Goal: Task Accomplishment & Management: Manage account settings

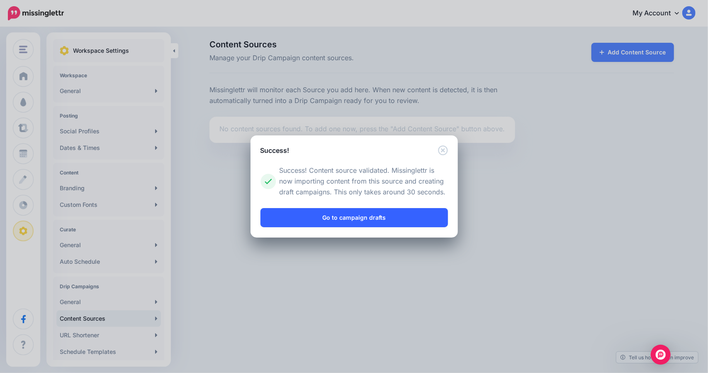
click at [352, 216] on link "Go to campaign drafts" at bounding box center [355, 217] width 188 height 19
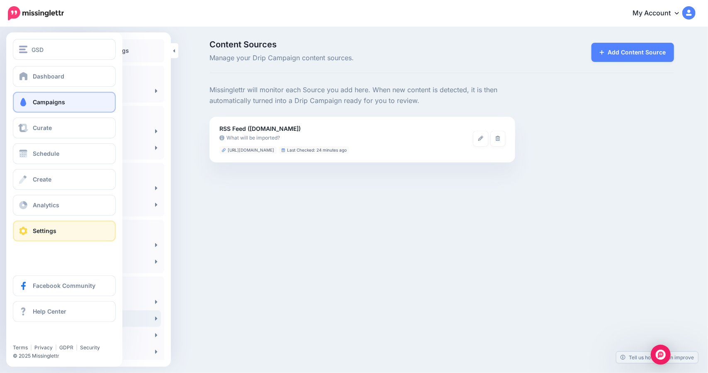
click at [41, 105] on span "Campaigns" at bounding box center [49, 101] width 32 height 7
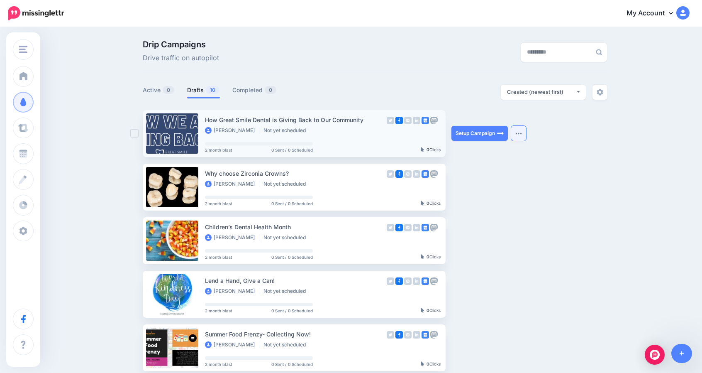
click at [519, 132] on button "button" at bounding box center [518, 133] width 15 height 15
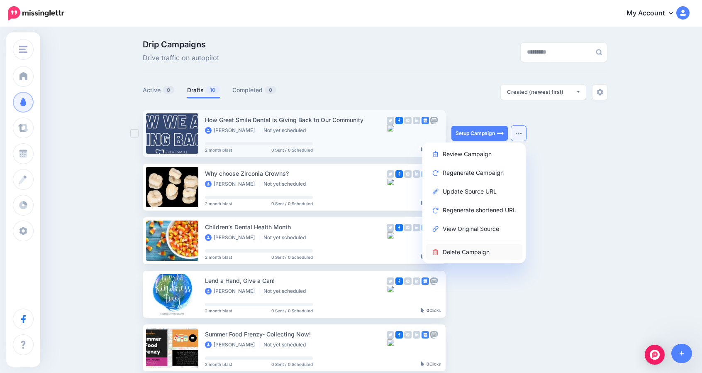
click at [461, 251] on link "Delete Campaign" at bounding box center [474, 252] width 97 height 16
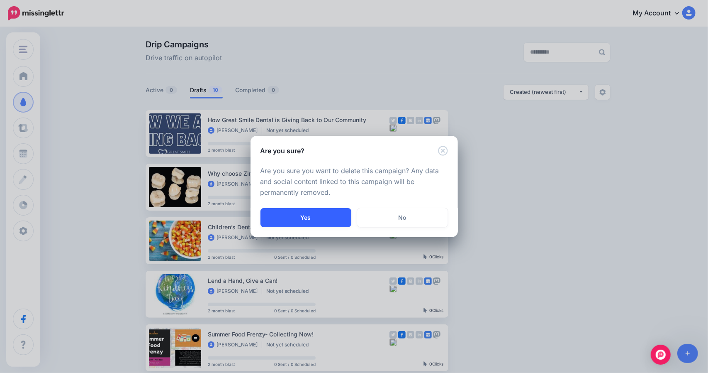
click at [317, 215] on button "Yes" at bounding box center [306, 217] width 91 height 19
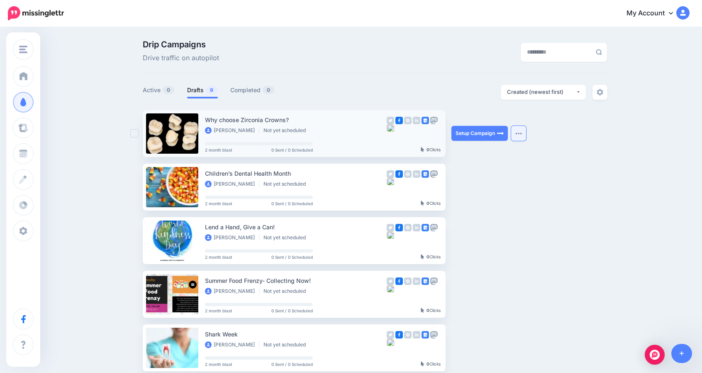
click at [517, 132] on button "button" at bounding box center [518, 133] width 15 height 15
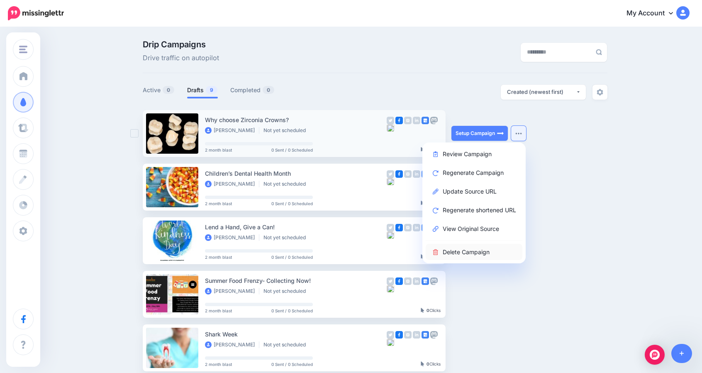
click at [466, 250] on link "Delete Campaign" at bounding box center [474, 252] width 97 height 16
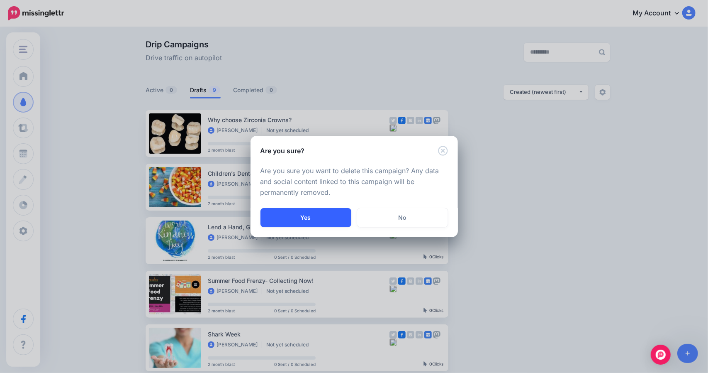
click at [311, 217] on button "Yes" at bounding box center [306, 217] width 91 height 19
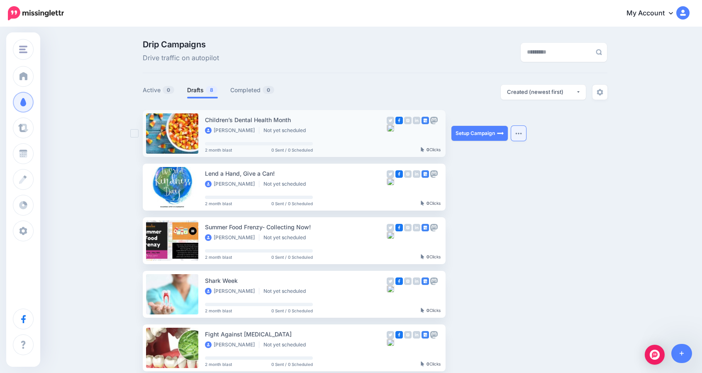
click at [520, 130] on button "button" at bounding box center [518, 133] width 15 height 15
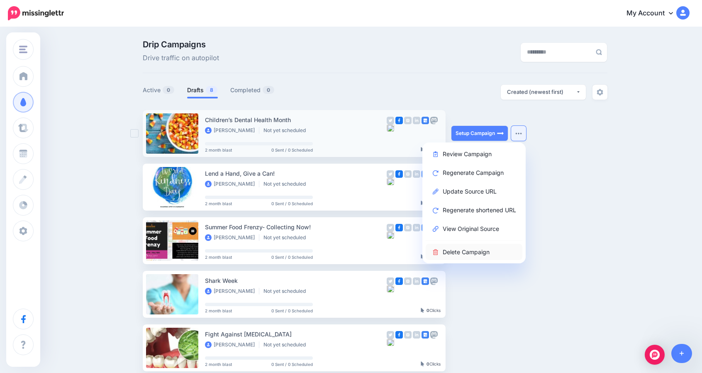
click at [453, 252] on link "Delete Campaign" at bounding box center [474, 252] width 97 height 16
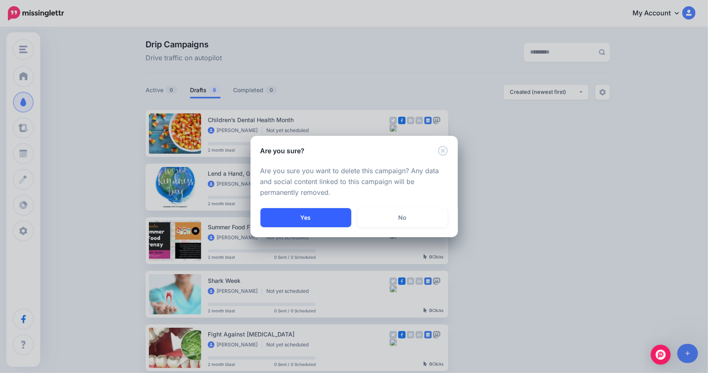
click at [284, 224] on button "Yes" at bounding box center [306, 217] width 91 height 19
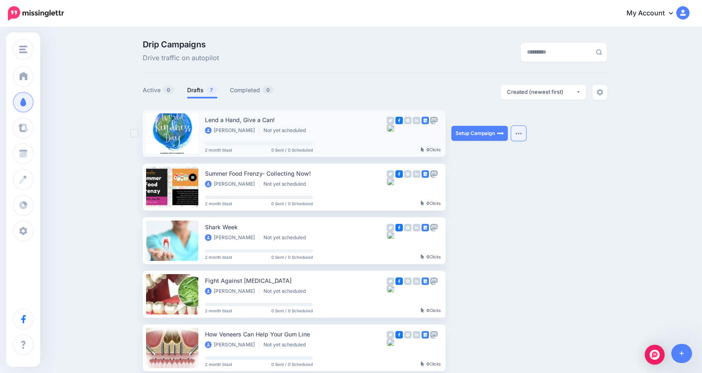
click at [522, 132] on img "button" at bounding box center [518, 133] width 7 height 2
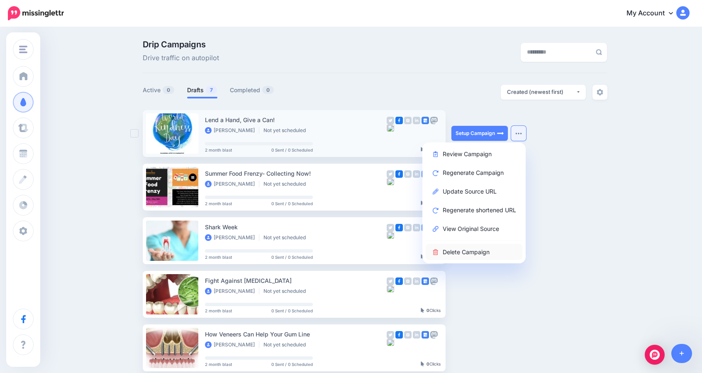
click at [460, 251] on link "Delete Campaign" at bounding box center [474, 252] width 97 height 16
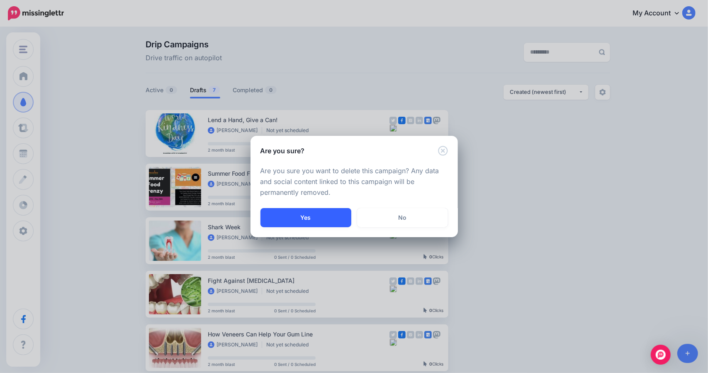
click at [310, 210] on button "Yes" at bounding box center [306, 217] width 91 height 19
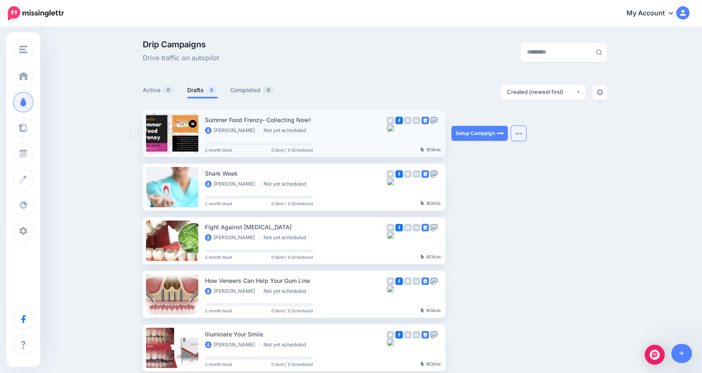
click at [520, 131] on button "button" at bounding box center [518, 133] width 15 height 15
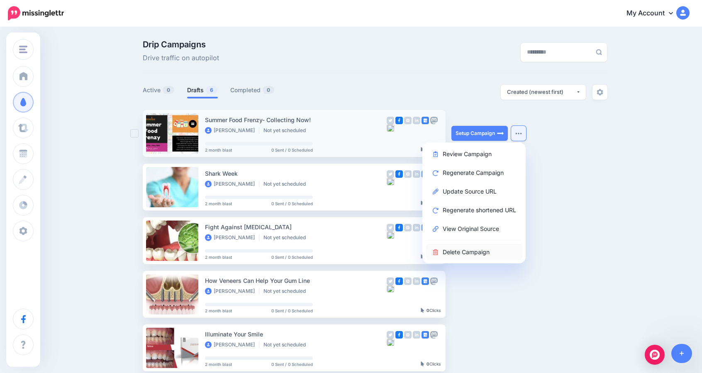
click at [456, 249] on link "Delete Campaign" at bounding box center [474, 252] width 97 height 16
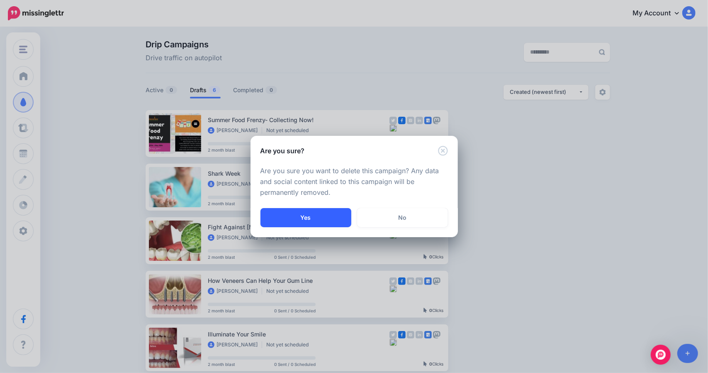
click at [306, 219] on button "Yes" at bounding box center [306, 217] width 91 height 19
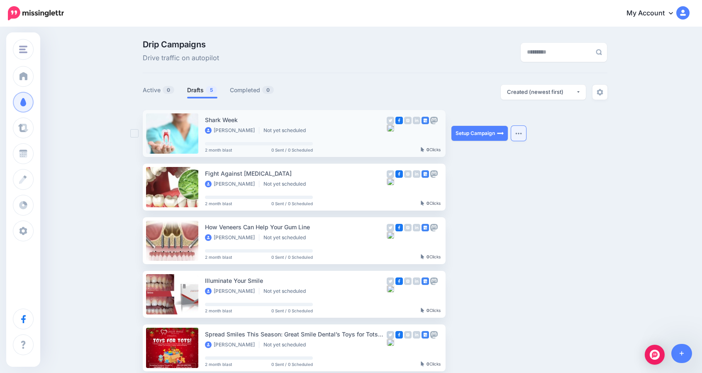
click at [525, 132] on button "button" at bounding box center [518, 133] width 15 height 15
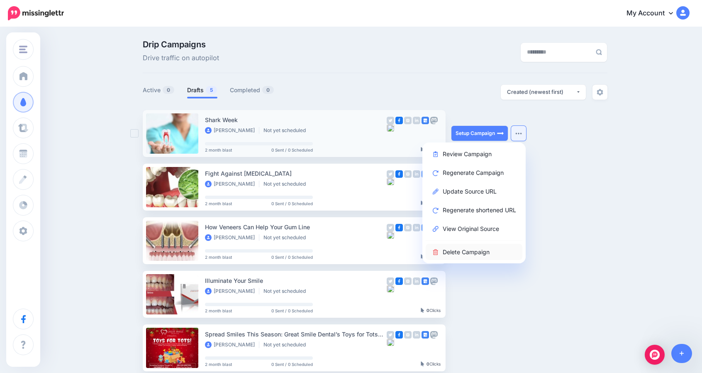
click at [468, 250] on link "Delete Campaign" at bounding box center [474, 252] width 97 height 16
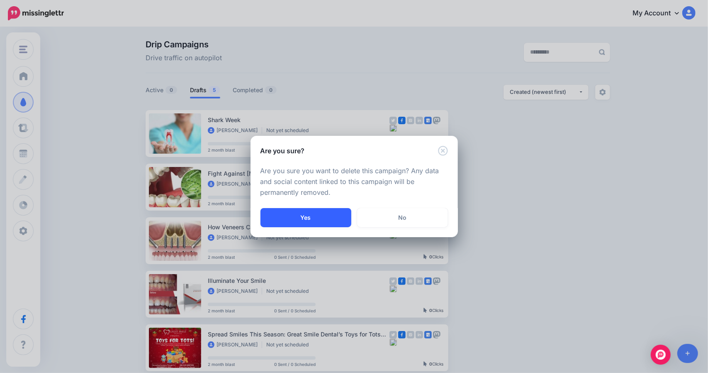
click at [317, 218] on button "Yes" at bounding box center [306, 217] width 91 height 19
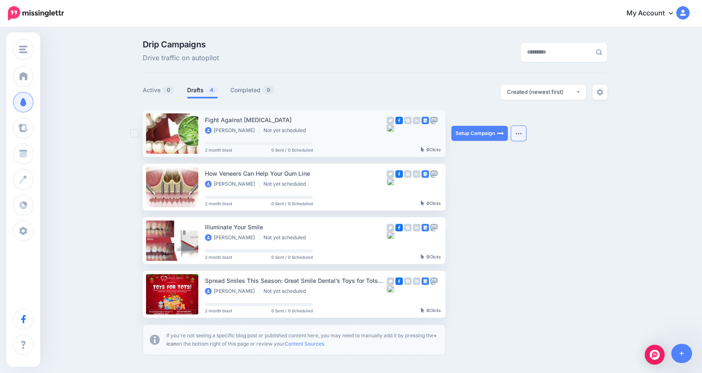
click at [522, 136] on button "button" at bounding box center [518, 133] width 15 height 15
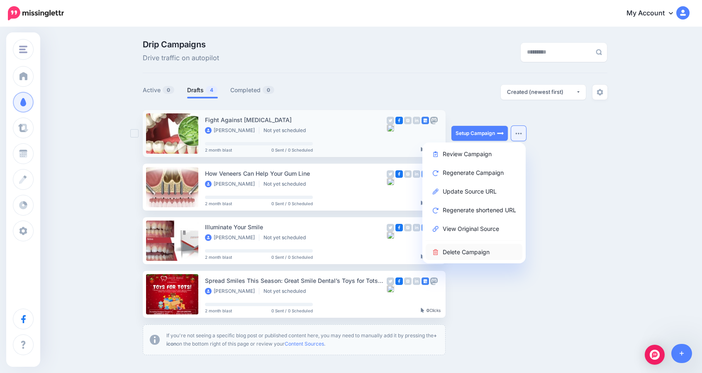
click at [464, 249] on link "Delete Campaign" at bounding box center [474, 252] width 97 height 16
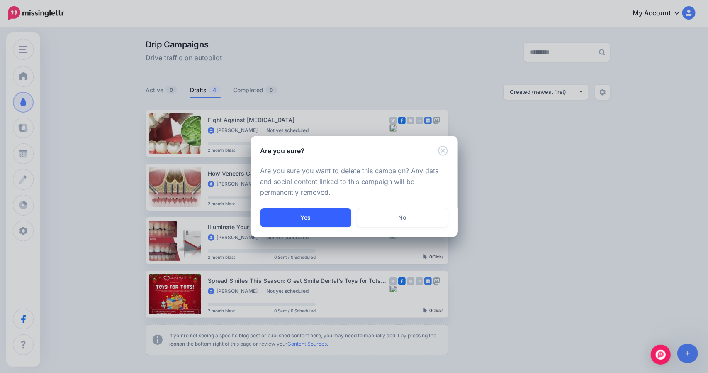
click at [298, 216] on button "Yes" at bounding box center [306, 217] width 91 height 19
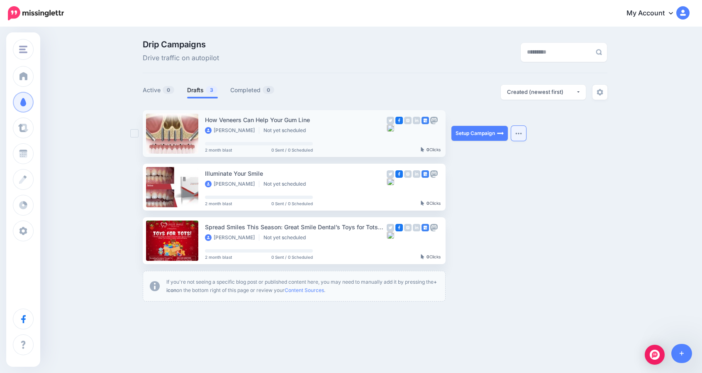
click at [520, 129] on button "button" at bounding box center [518, 133] width 15 height 15
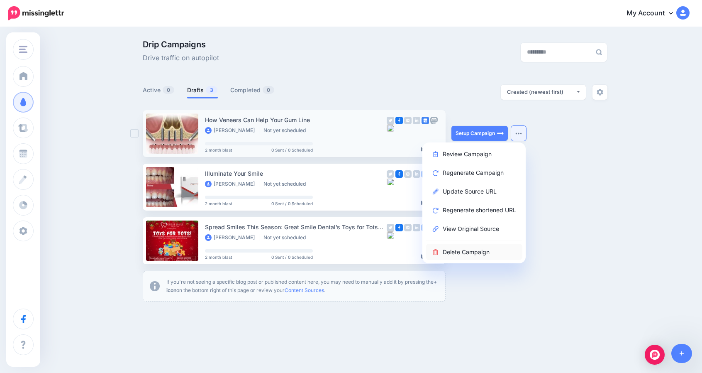
click at [458, 253] on link "Delete Campaign" at bounding box center [474, 252] width 97 height 16
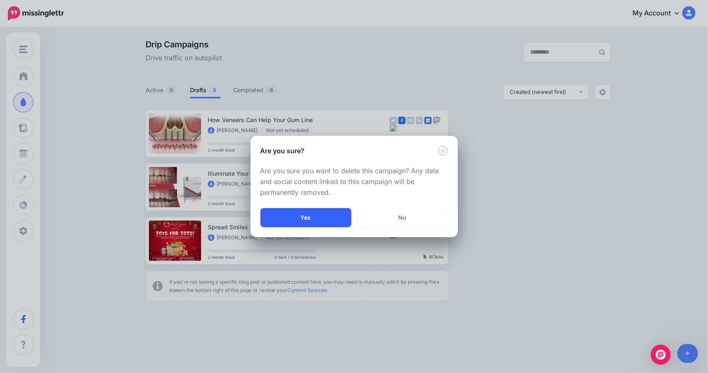
click at [290, 216] on button "Yes" at bounding box center [306, 217] width 91 height 19
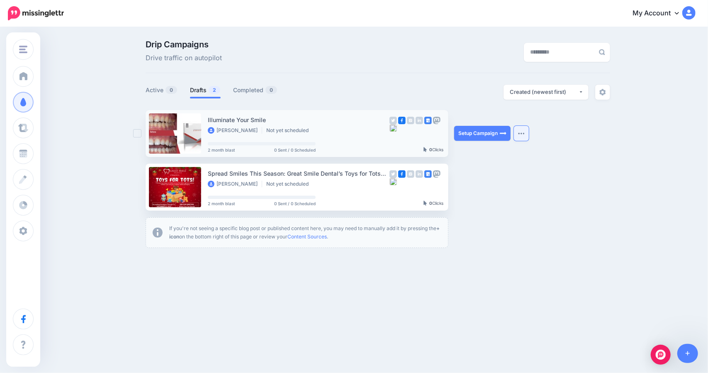
click at [520, 127] on button "button" at bounding box center [521, 133] width 15 height 15
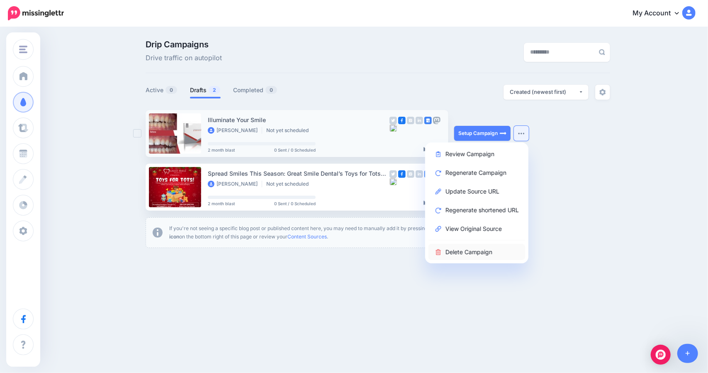
click at [458, 251] on link "Delete Campaign" at bounding box center [477, 252] width 97 height 16
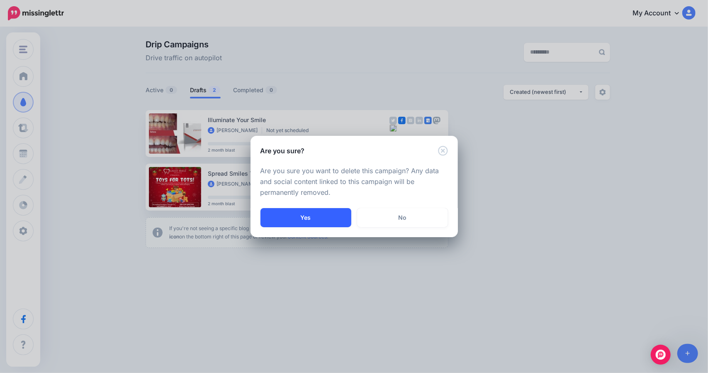
click at [307, 213] on button "Yes" at bounding box center [306, 217] width 91 height 19
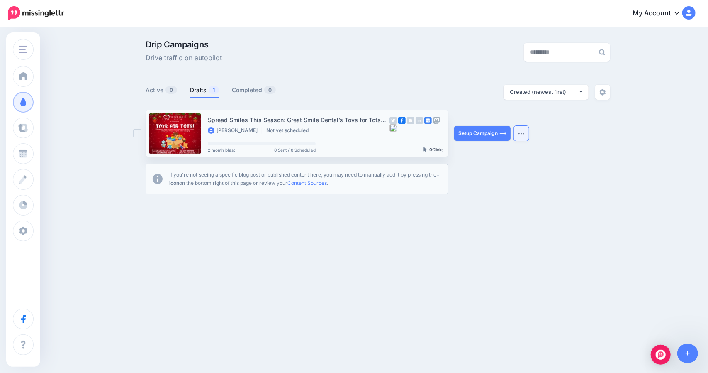
click at [521, 136] on button "button" at bounding box center [521, 133] width 15 height 15
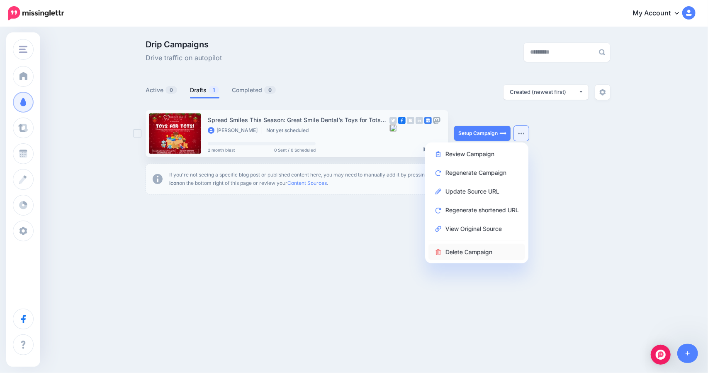
click at [462, 248] on link "Delete Campaign" at bounding box center [477, 252] width 97 height 16
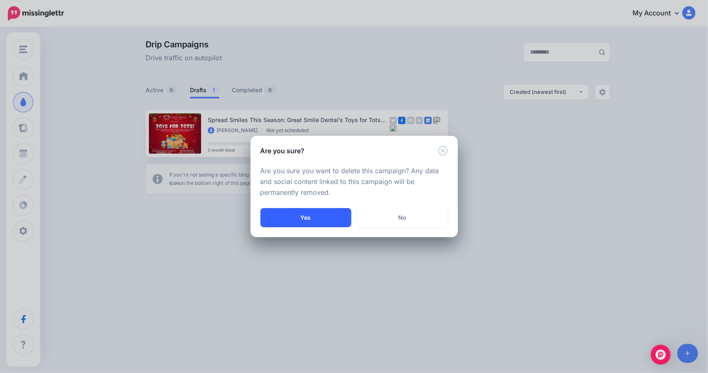
click at [316, 220] on button "Yes" at bounding box center [306, 217] width 91 height 19
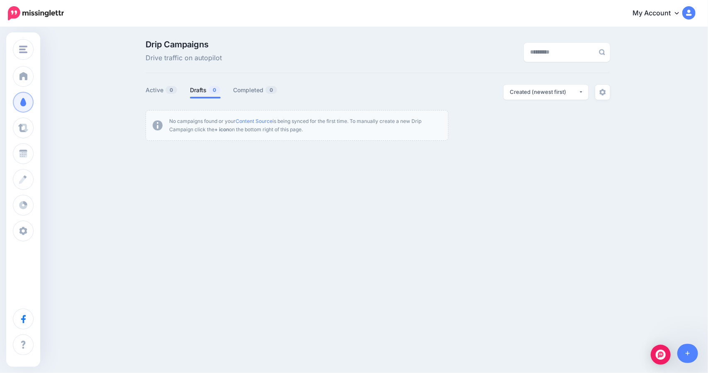
click at [656, 16] on link "My Account" at bounding box center [660, 13] width 71 height 20
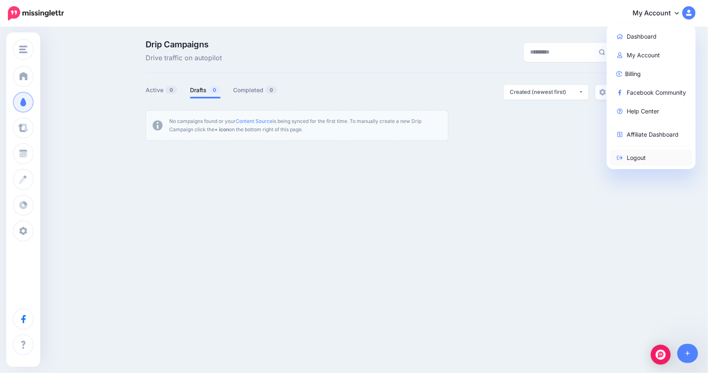
click at [632, 156] on link "Logout" at bounding box center [651, 157] width 83 height 16
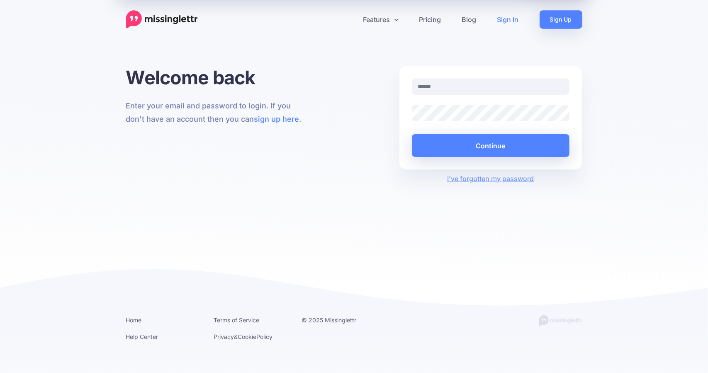
type input "**********"
click at [412, 121] on div at bounding box center [412, 121] width 0 height 0
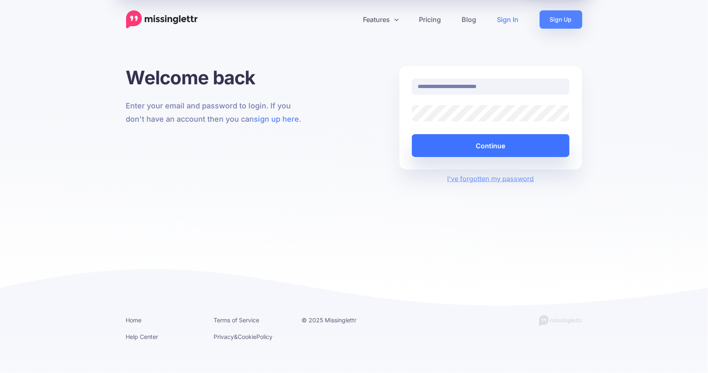
click at [490, 146] on button "Continue" at bounding box center [491, 145] width 158 height 23
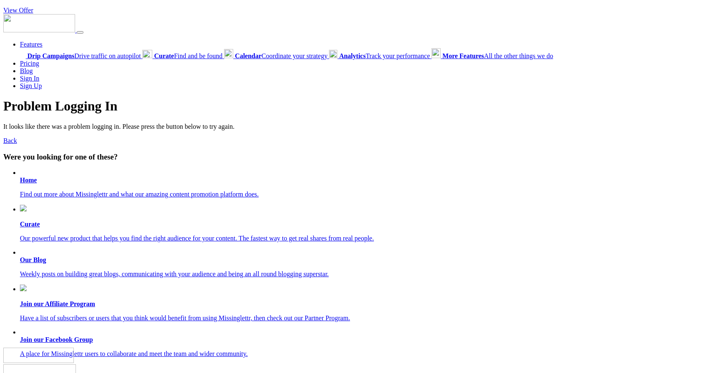
click at [32, 177] on b "Home" at bounding box center [28, 179] width 17 height 7
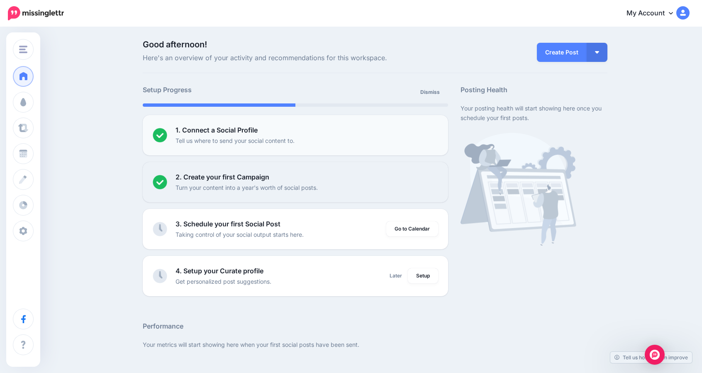
click at [261, 133] on div "1. Connect a Social Profile Tell us where to send your social content to." at bounding box center [307, 135] width 263 height 20
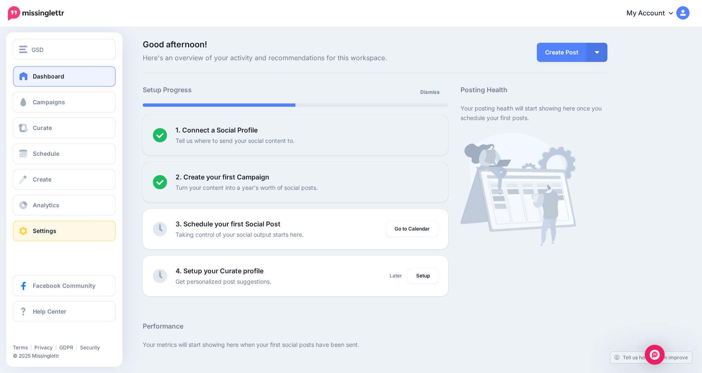
click at [43, 227] on link "Settings" at bounding box center [64, 230] width 103 height 21
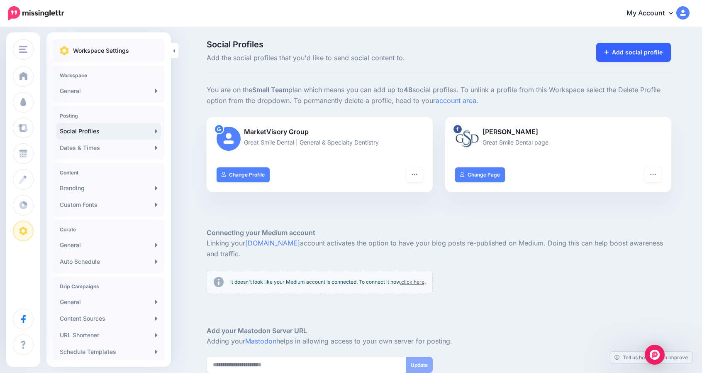
click at [631, 53] on link "Add social profile" at bounding box center [633, 52] width 75 height 19
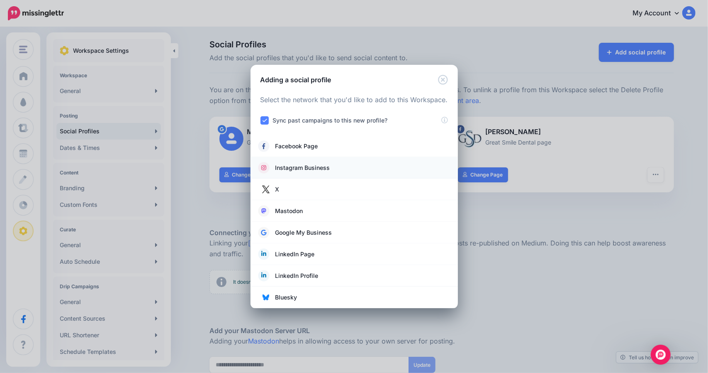
click at [304, 168] on span "Instagram Business" at bounding box center [303, 168] width 55 height 10
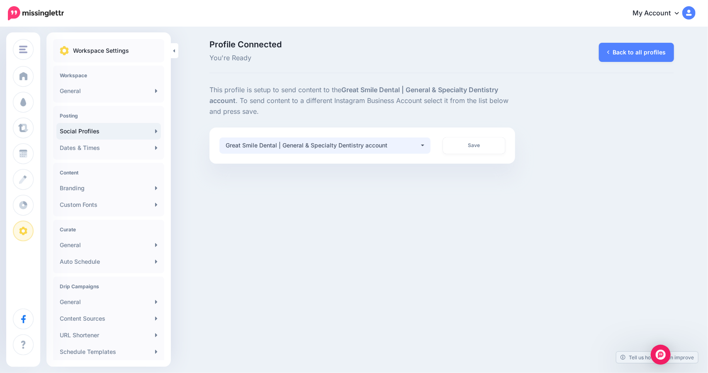
click at [422, 145] on button "Great Smile Dental | General & Specialty Dentistry account" at bounding box center [325, 145] width 211 height 16
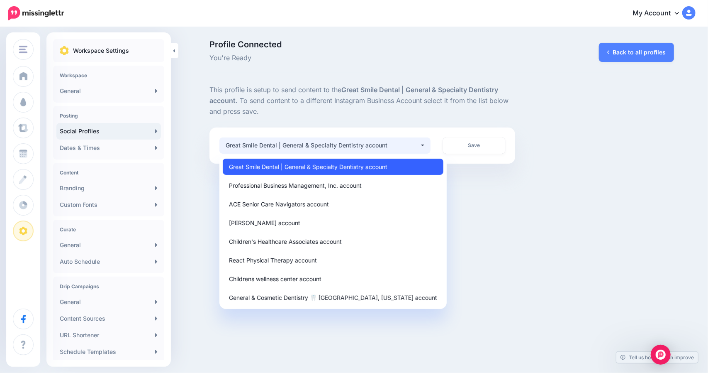
click at [363, 163] on span "Great Smile Dental | General & Specialty Dentistry account" at bounding box center [308, 166] width 159 height 10
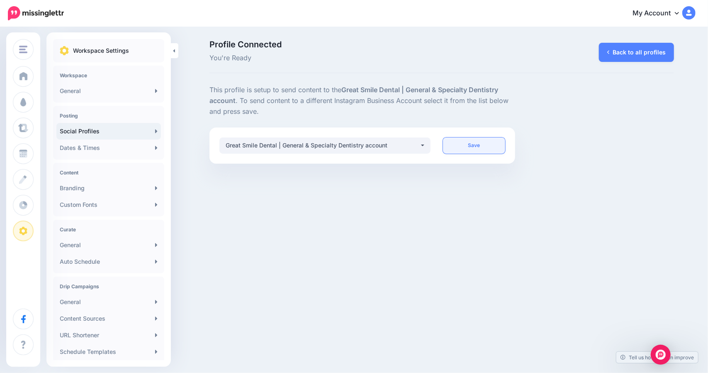
click at [467, 150] on link "Save" at bounding box center [474, 145] width 62 height 16
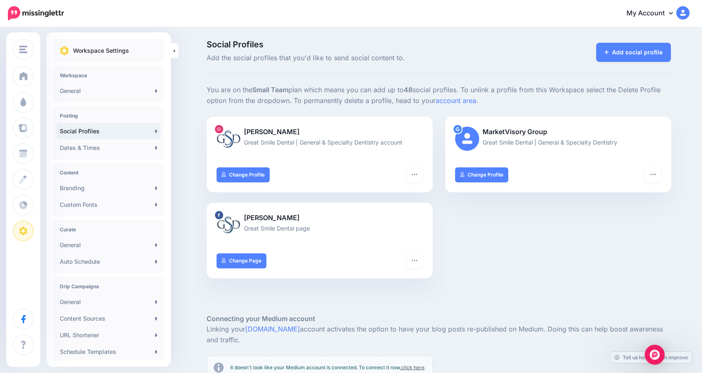
click at [640, 9] on link "My Account" at bounding box center [653, 13] width 71 height 20
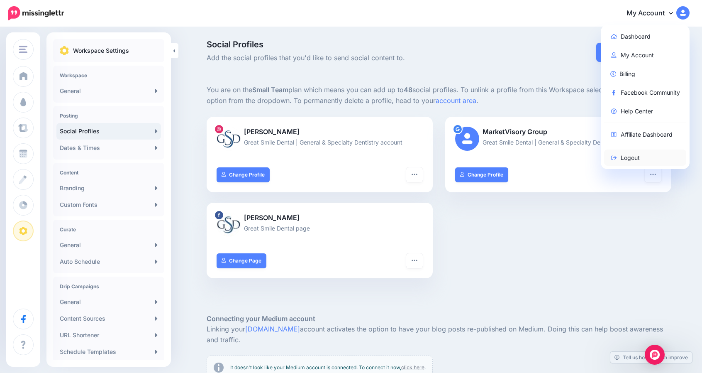
click at [629, 159] on link "Logout" at bounding box center [645, 157] width 83 height 16
